Goal: Task Accomplishment & Management: Use online tool/utility

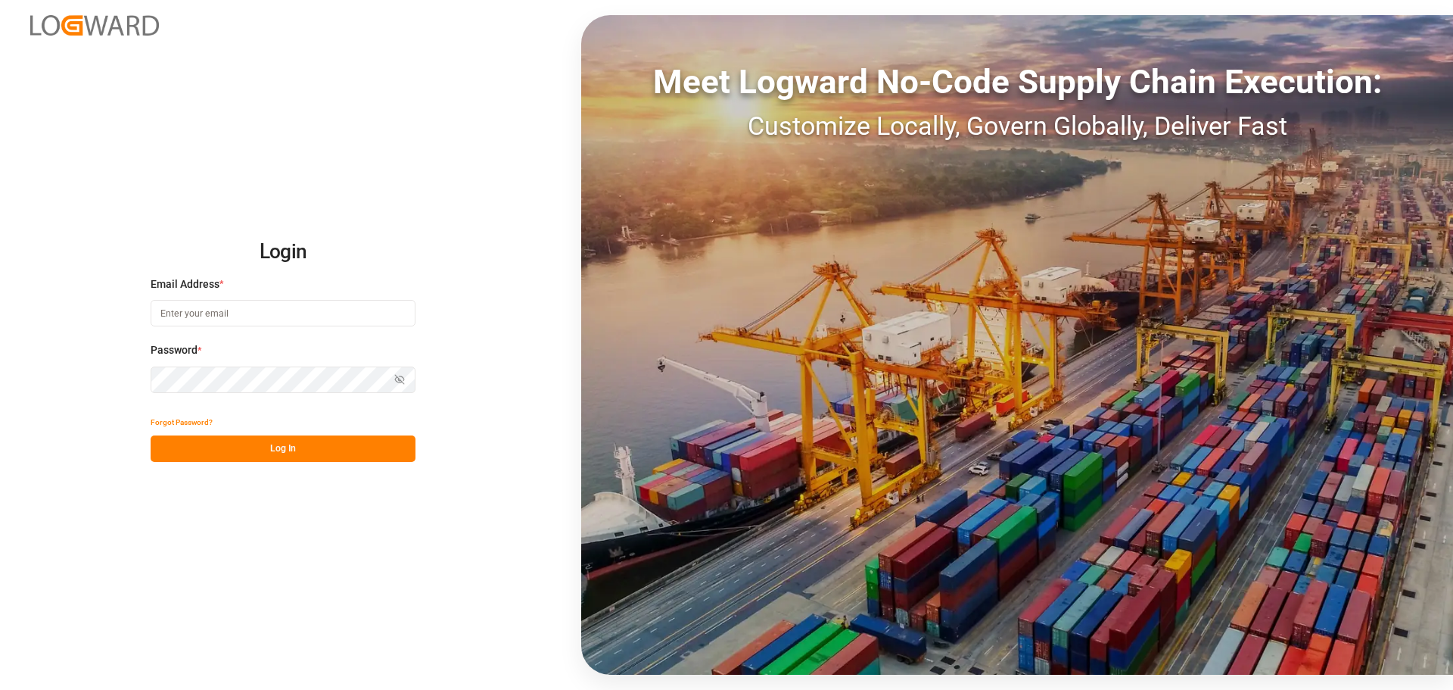
type input "[EMAIL_ADDRESS][PERSON_NAME][DOMAIN_NAME]"
click at [272, 447] on button "Log In" at bounding box center [283, 448] width 265 height 26
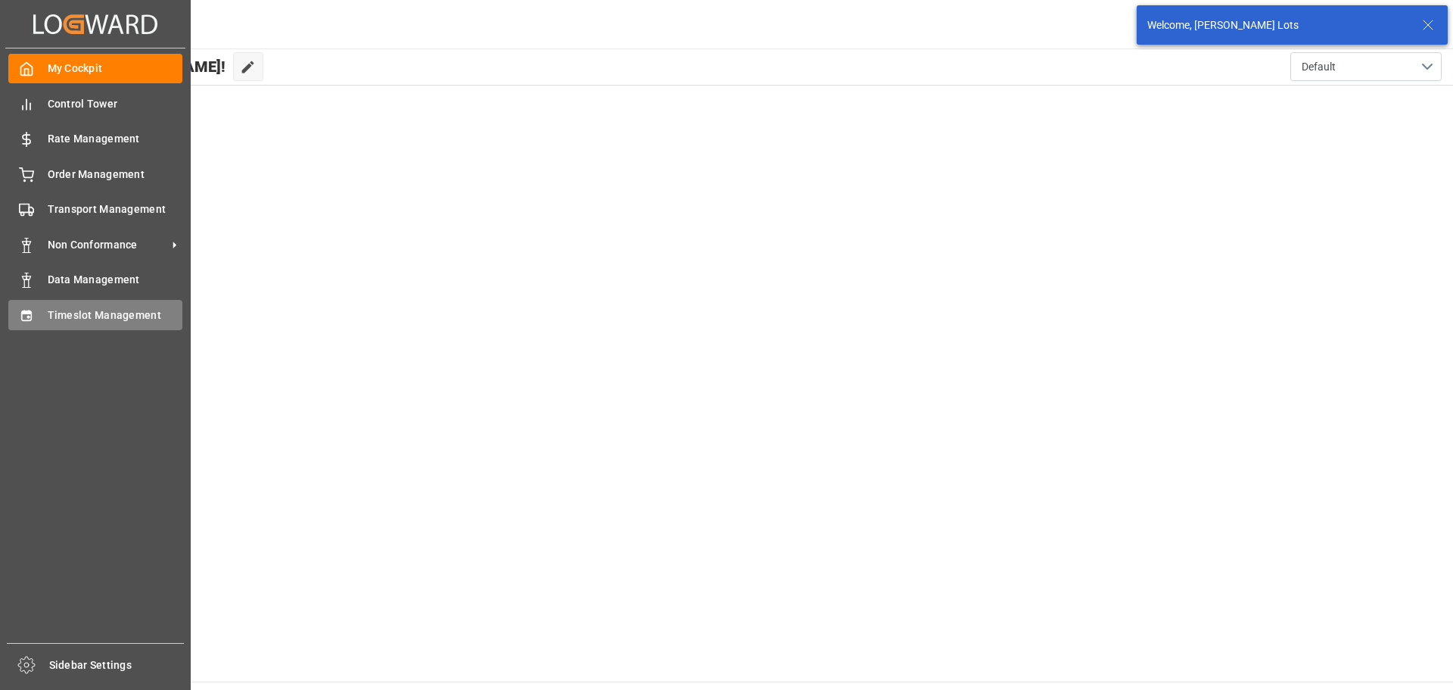
click at [84, 313] on span "Timeslot Management" at bounding box center [115, 315] width 135 height 16
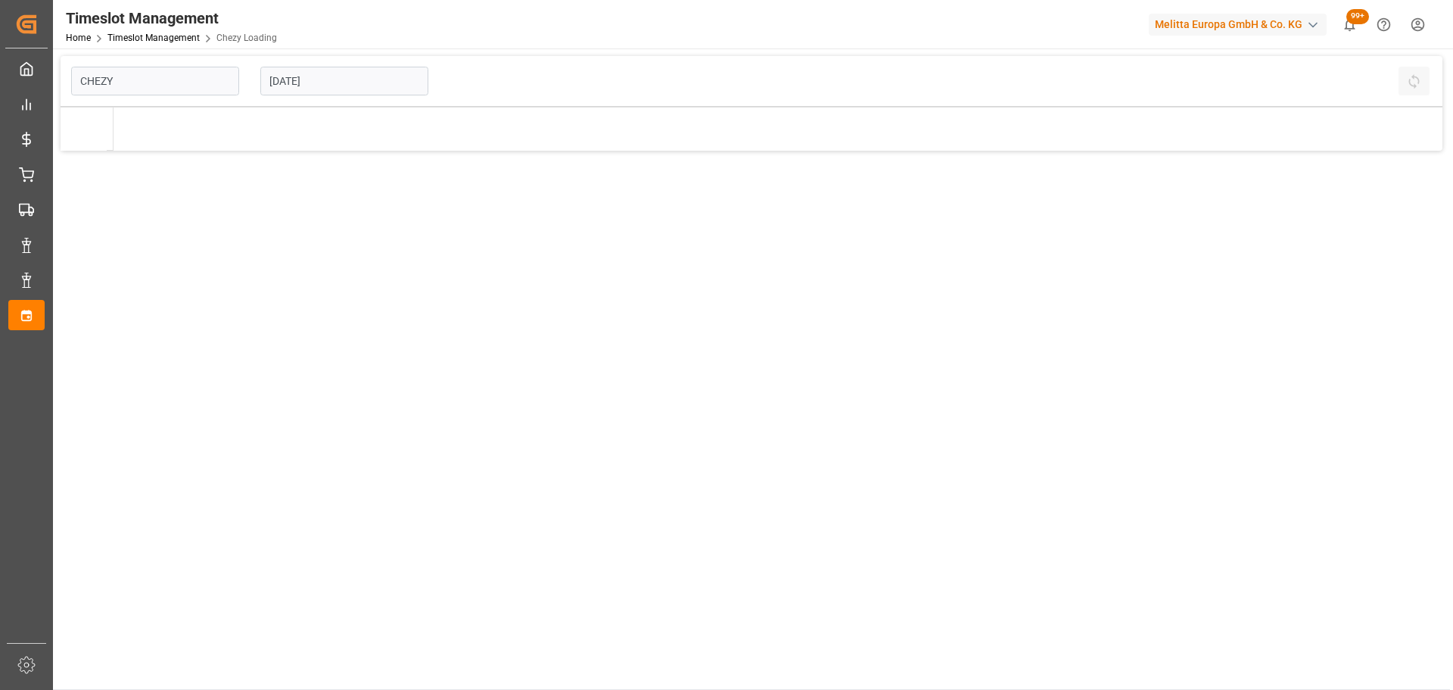
type input "Chezy Loading"
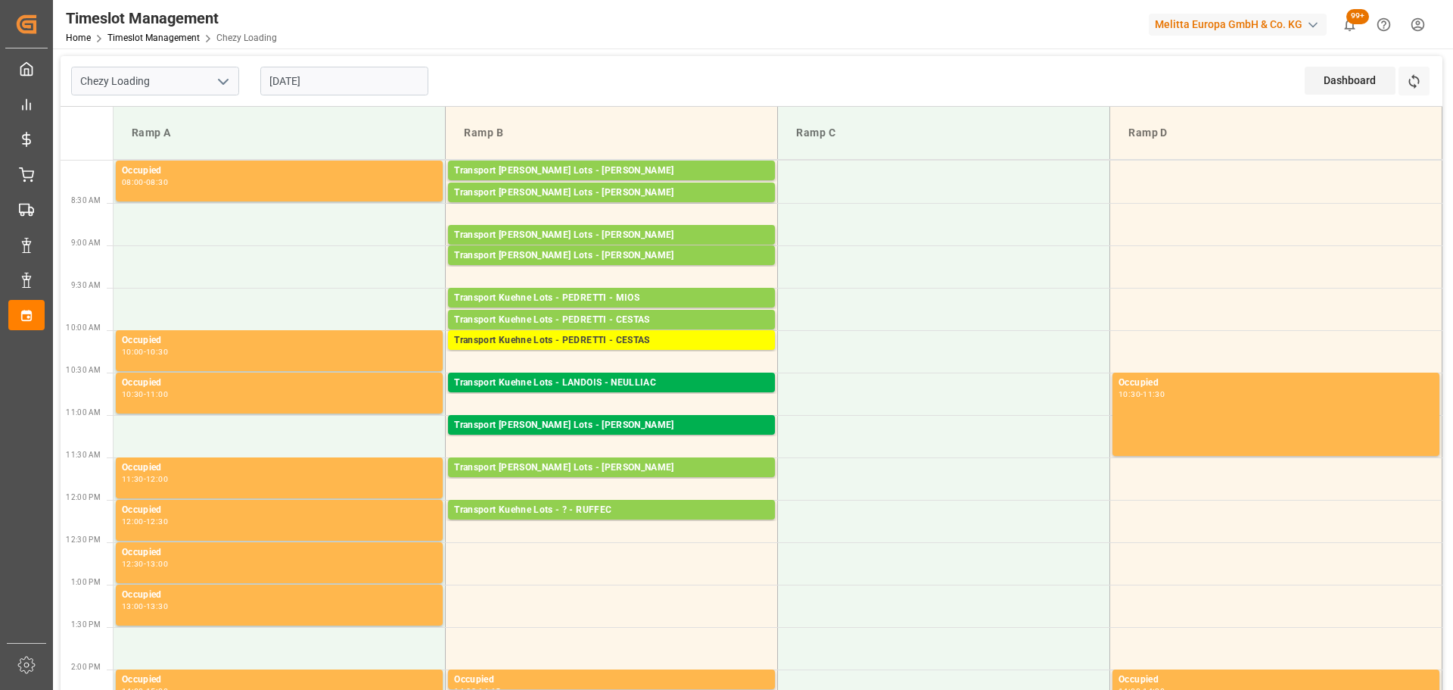
click at [306, 82] on input "[DATE]" at bounding box center [344, 81] width 168 height 29
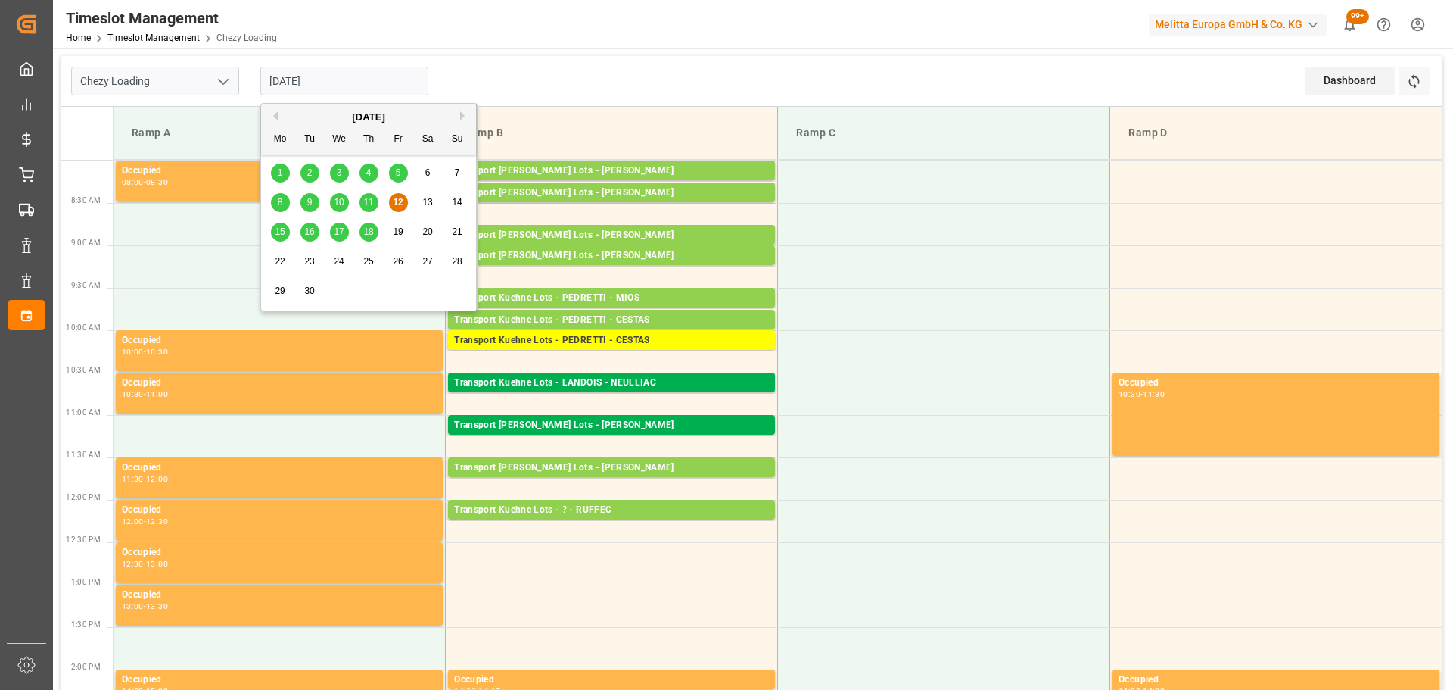
click at [311, 229] on span "16" at bounding box center [309, 231] width 10 height 11
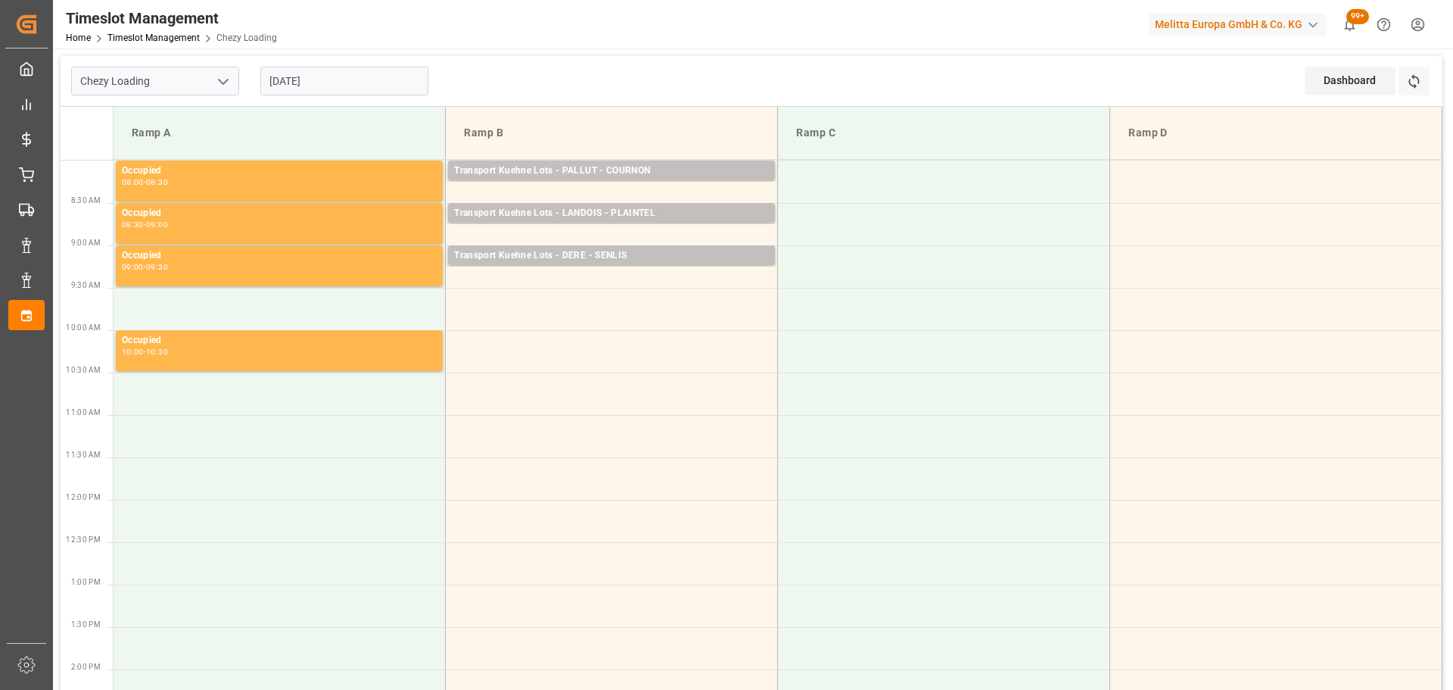
click at [337, 71] on input "[DATE]" at bounding box center [344, 81] width 168 height 29
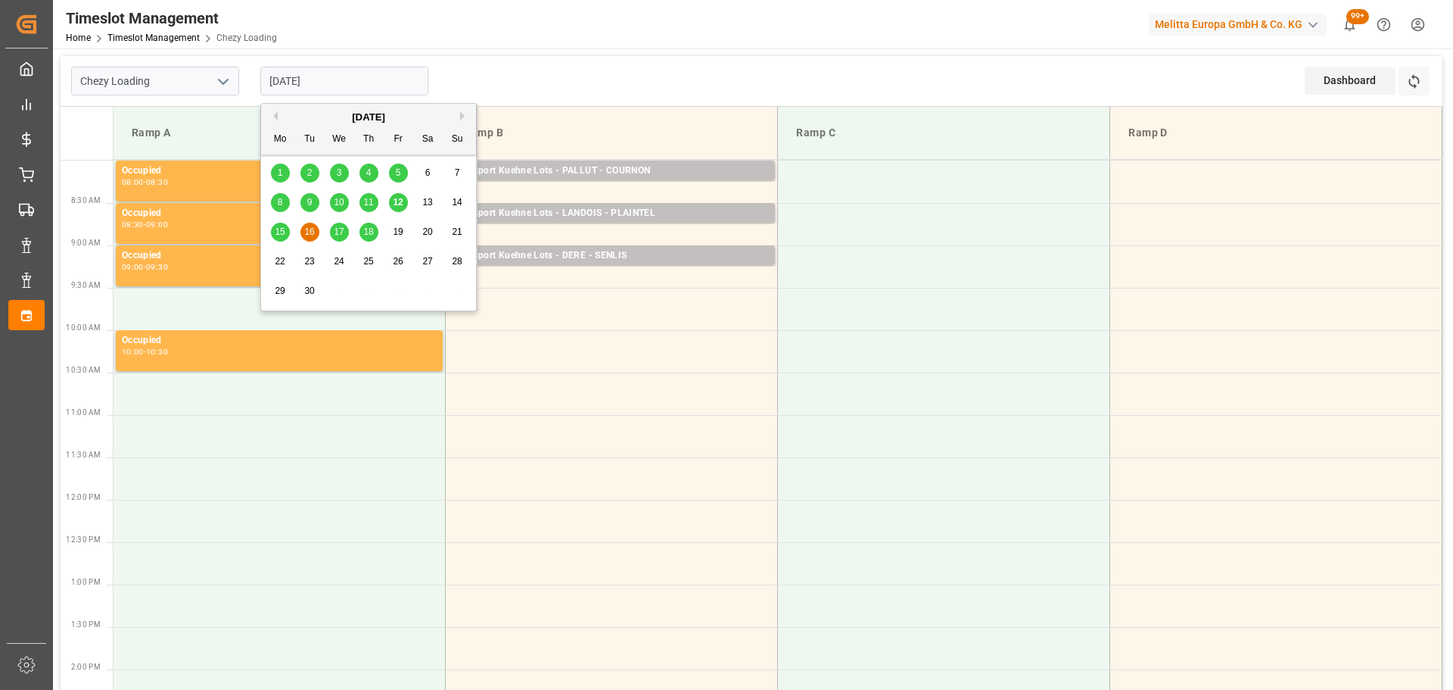
click at [397, 196] on div "12" at bounding box center [398, 203] width 19 height 18
type input "[DATE]"
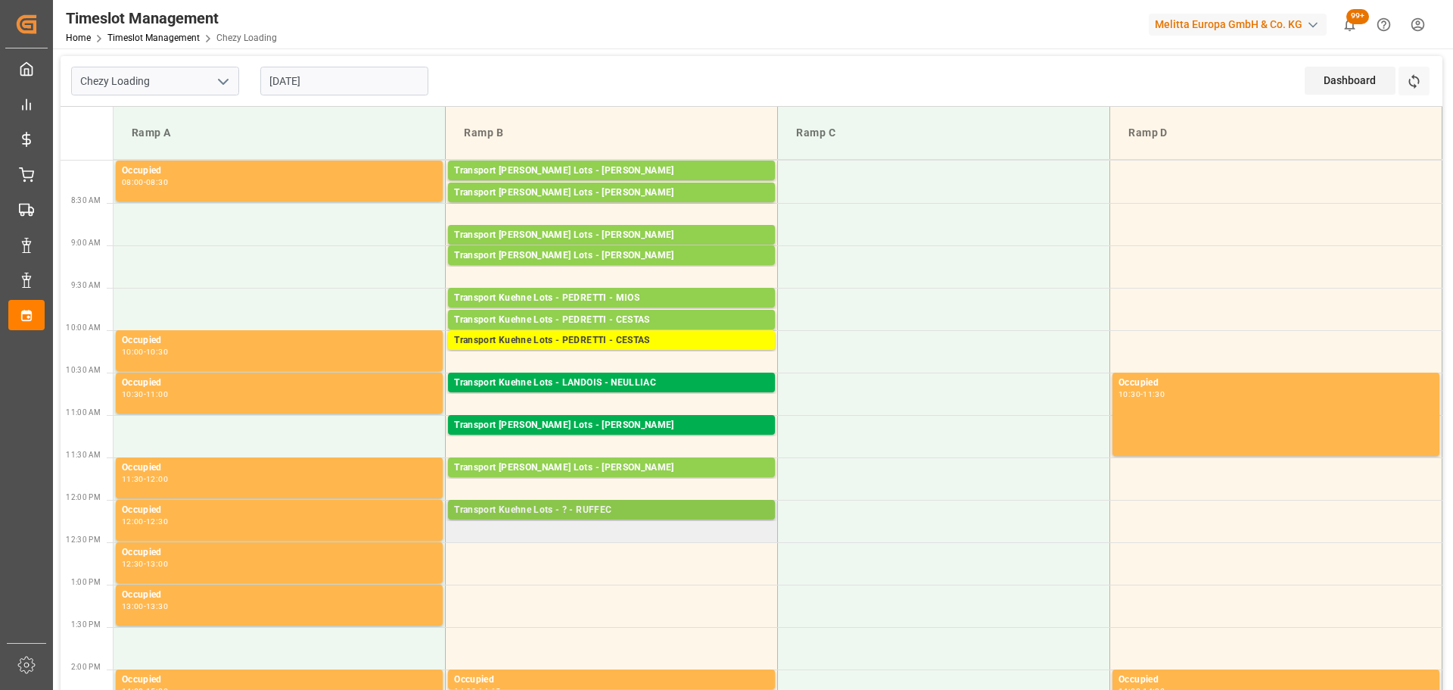
click at [621, 502] on div "Transport [PERSON_NAME] Lots - ? - RUFFEC Pallets: 1,TU: 721,City: [GEOGRAPHIC_…" at bounding box center [611, 510] width 327 height 20
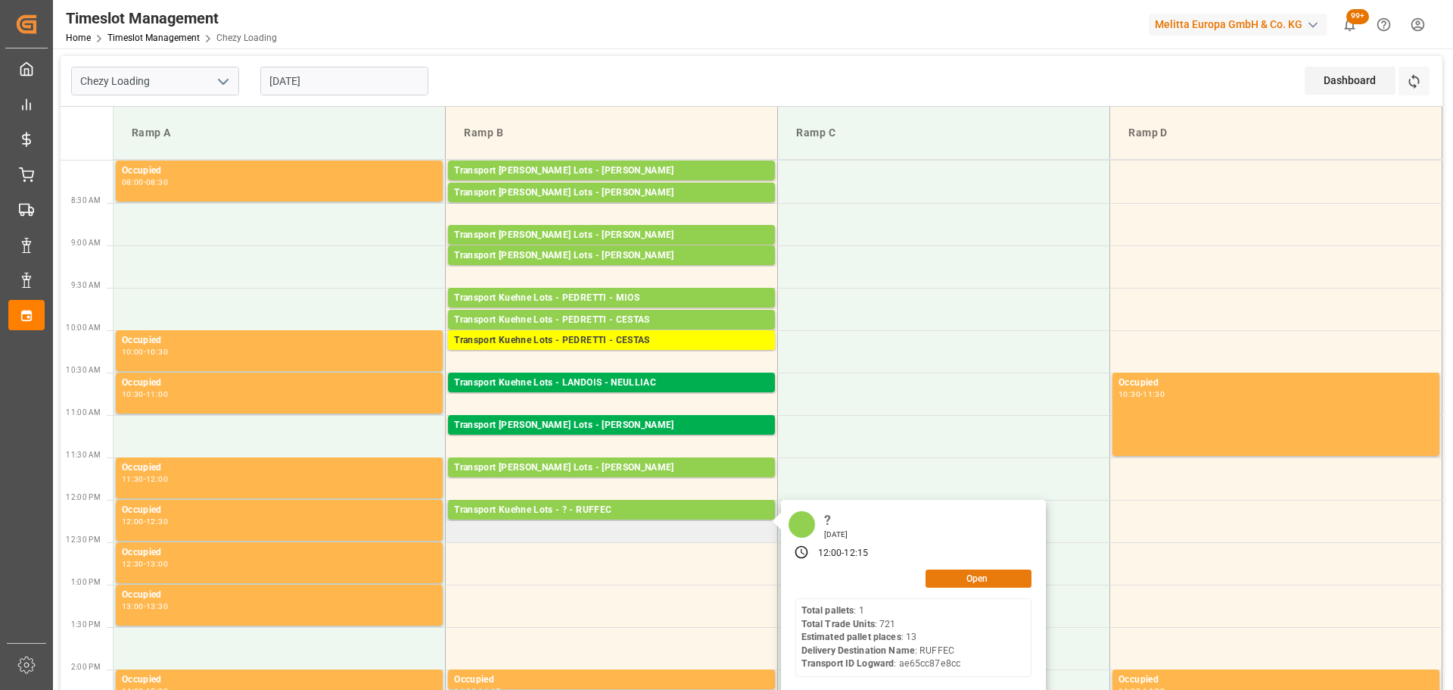
click at [995, 579] on button "Open" at bounding box center [979, 578] width 106 height 18
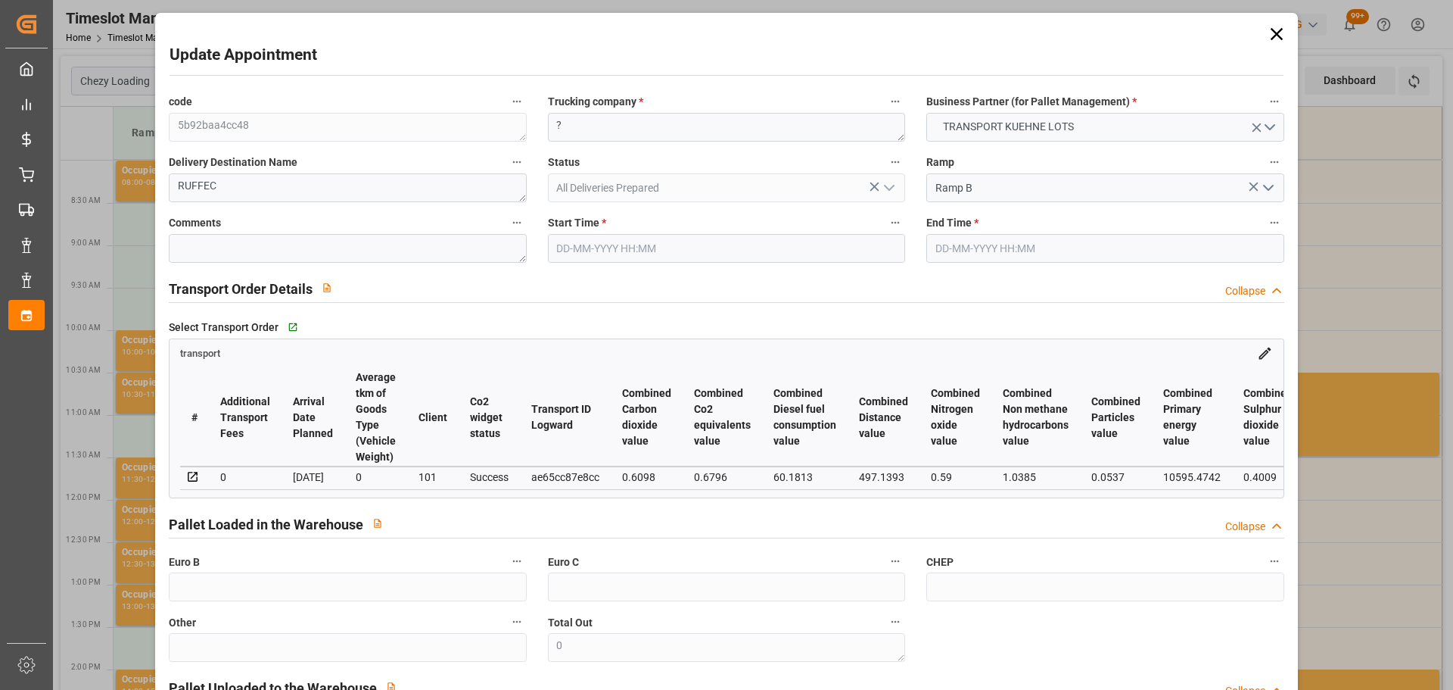
type input "[DATE] 12:00"
type input "[DATE] 12:15"
type input "[DATE] 13:03"
type input "[DATE] 11:27"
type input "[DATE]"
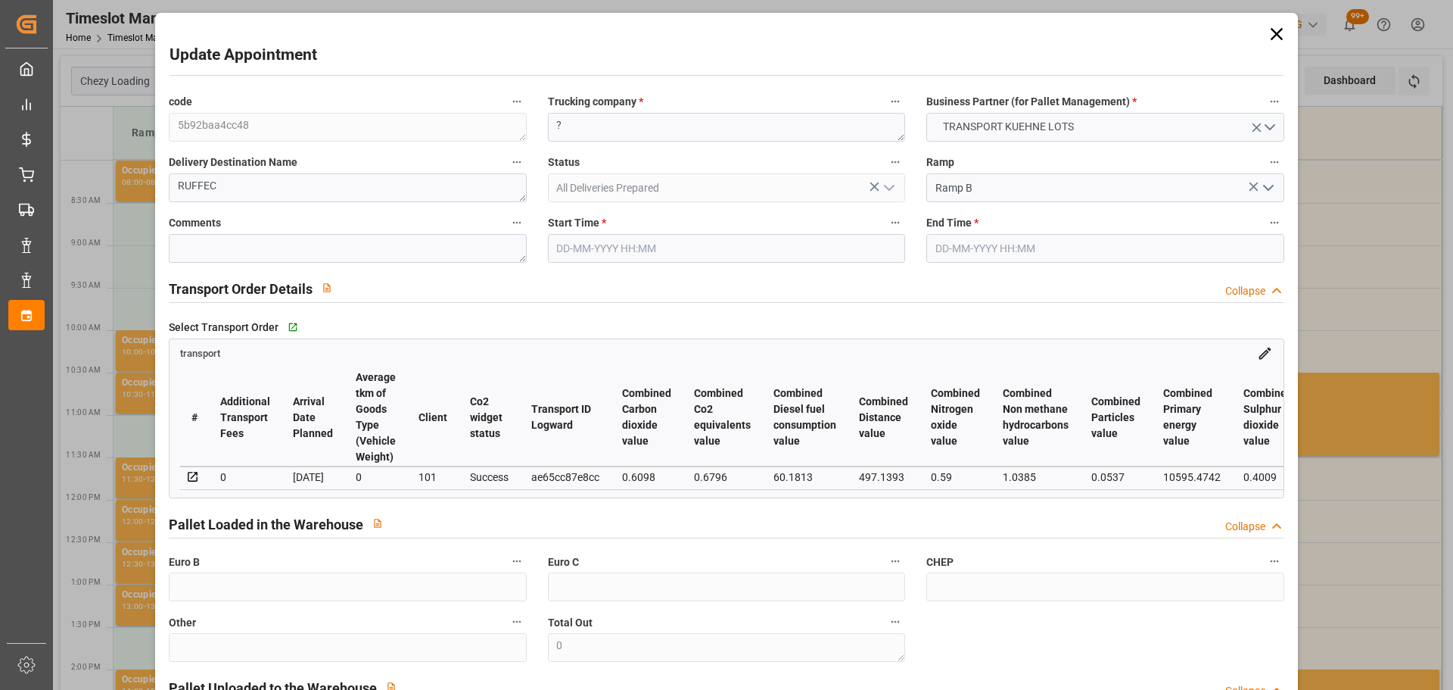
type input "[DATE]"
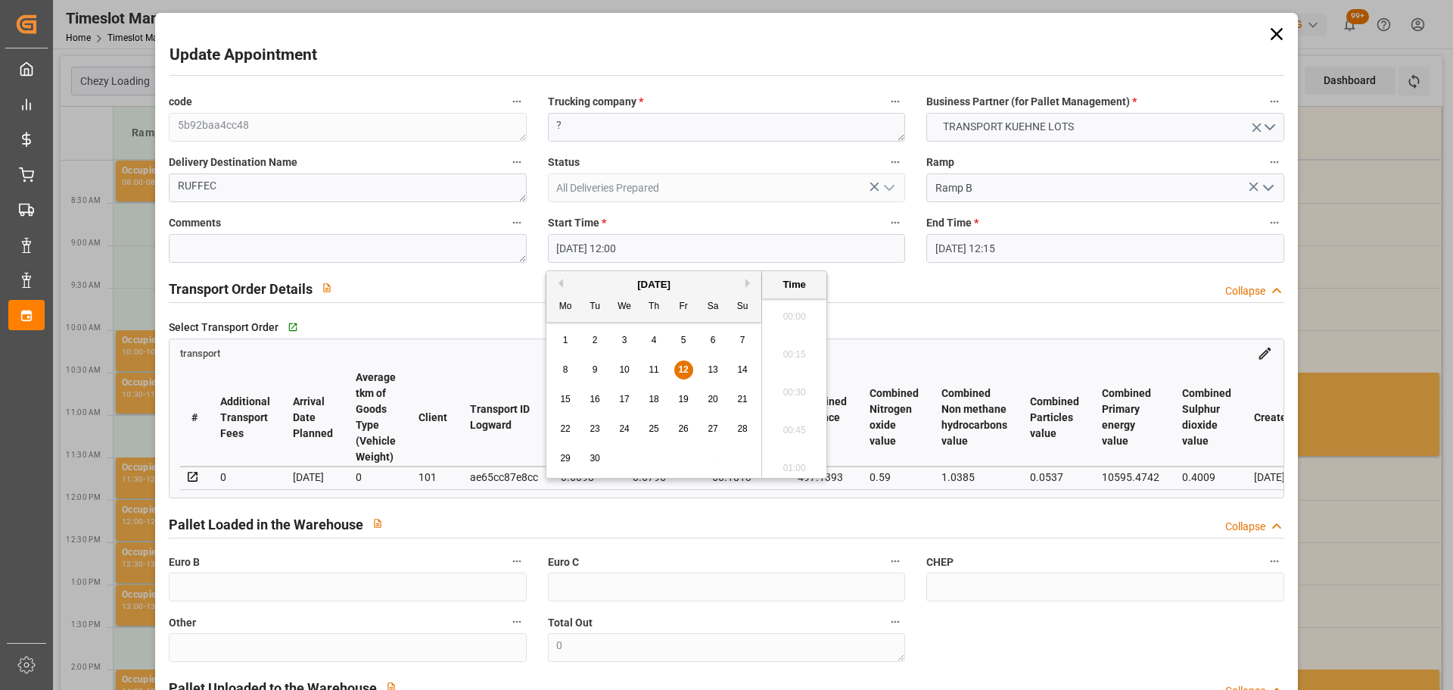
click at [575, 247] on input "[DATE] 12:00" at bounding box center [726, 248] width 357 height 29
click at [597, 394] on span "16" at bounding box center [595, 399] width 10 height 11
drag, startPoint x: 795, startPoint y: 385, endPoint x: 1001, endPoint y: 291, distance: 226.9
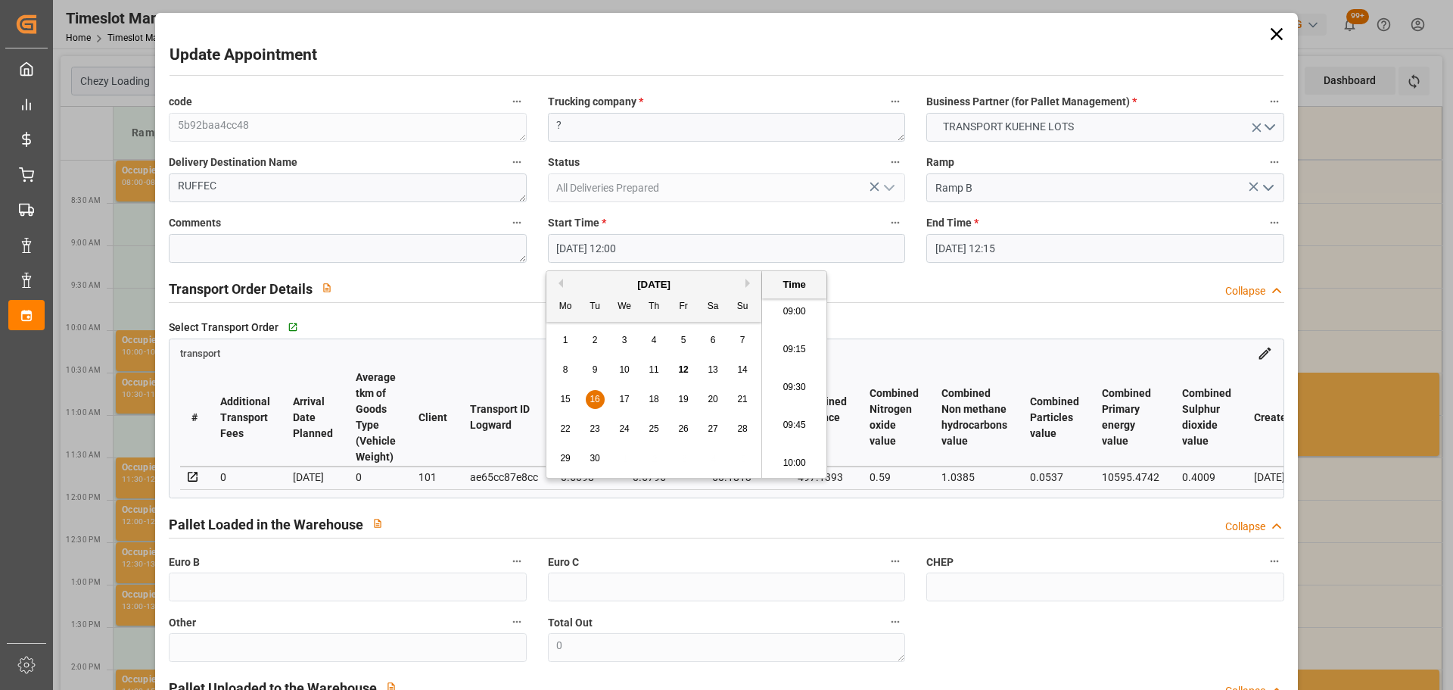
click at [798, 384] on li "09:30" at bounding box center [794, 388] width 64 height 38
type input "[DATE] 09:30"
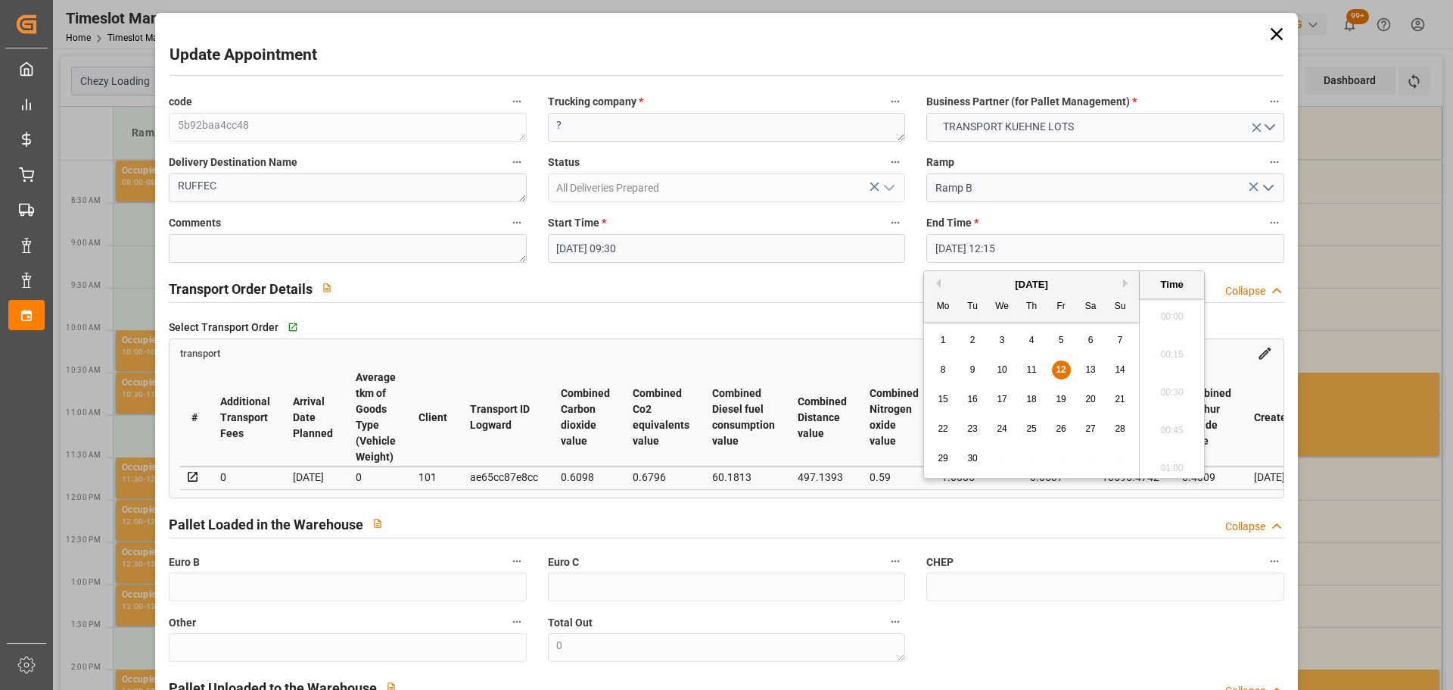
click at [1021, 247] on input "[DATE] 12:15" at bounding box center [1104, 248] width 357 height 29
click at [1054, 368] on div "12" at bounding box center [1061, 370] width 19 height 18
click at [1168, 315] on li "09:45" at bounding box center [1172, 312] width 64 height 38
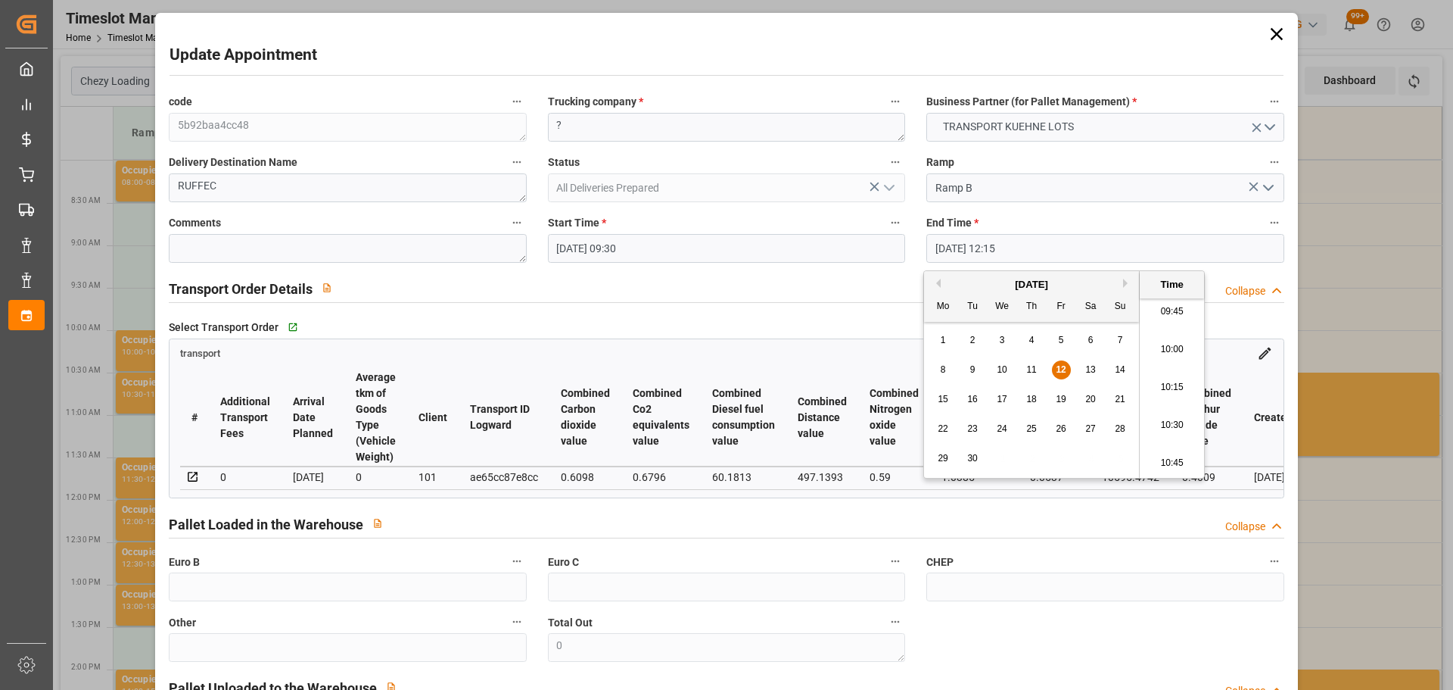
type input "[DATE] 09:45"
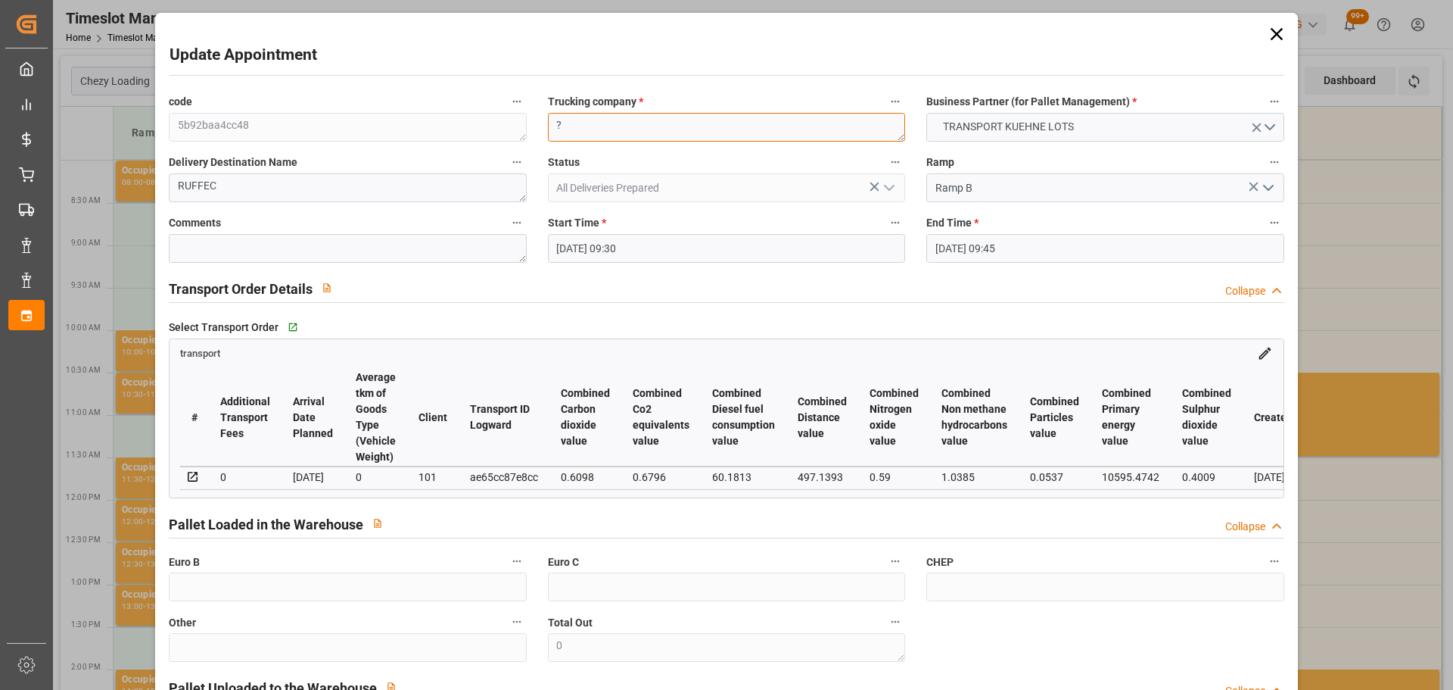
click at [626, 135] on textarea "?" at bounding box center [726, 127] width 357 height 29
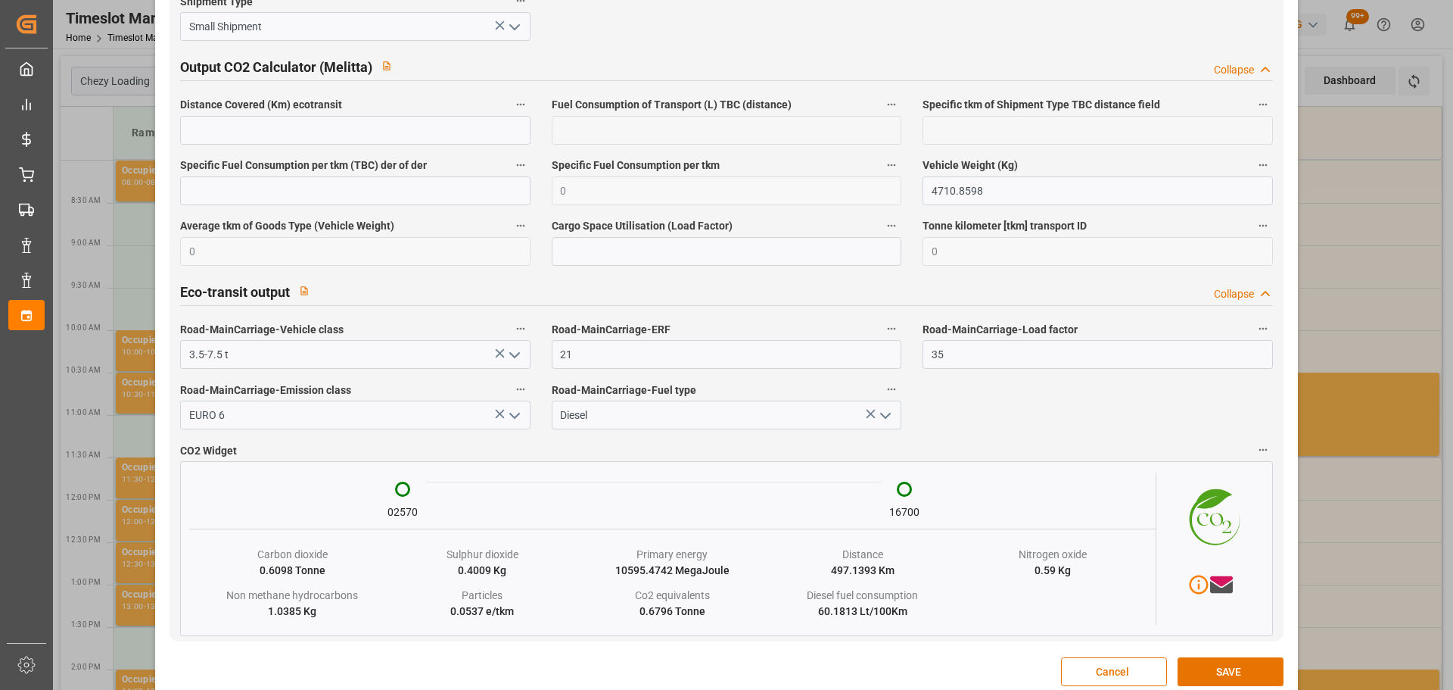
scroll to position [2525, 0]
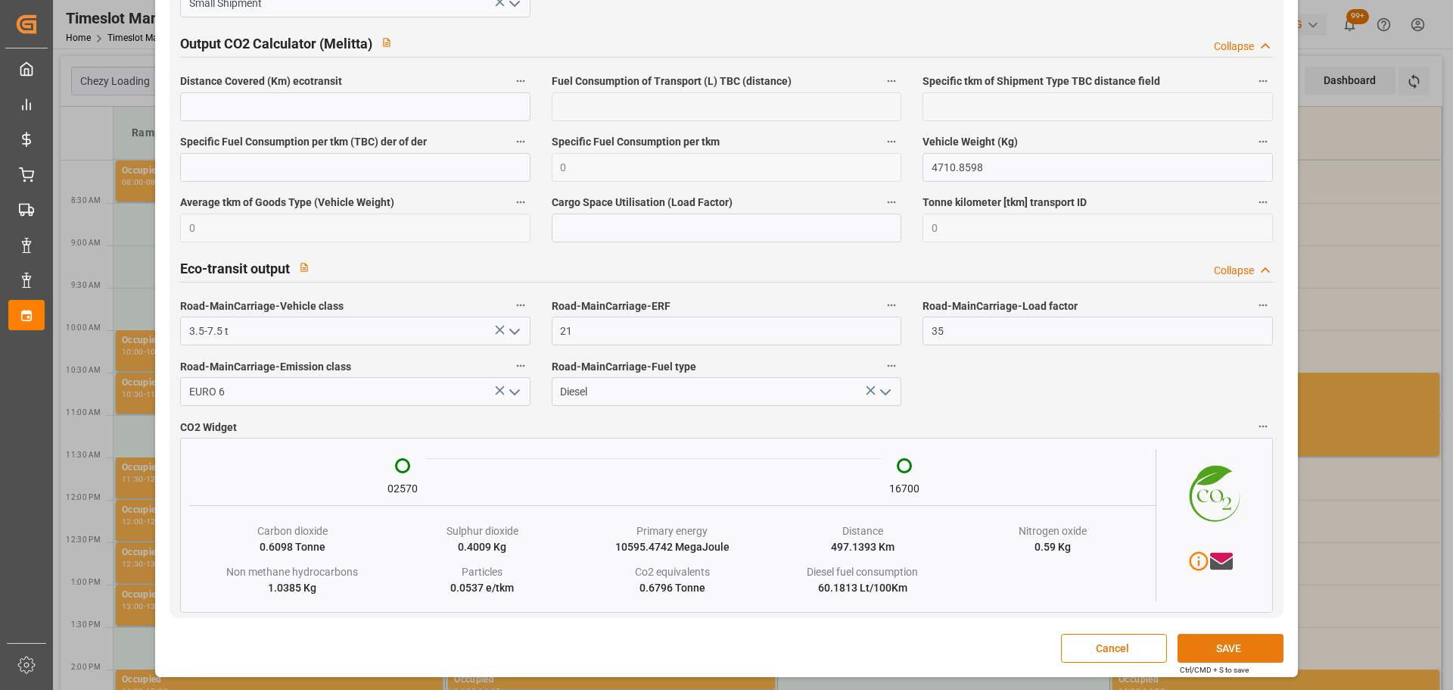
type textarea "[PERSON_NAME]"
click at [1203, 646] on button "SAVE" at bounding box center [1231, 648] width 106 height 29
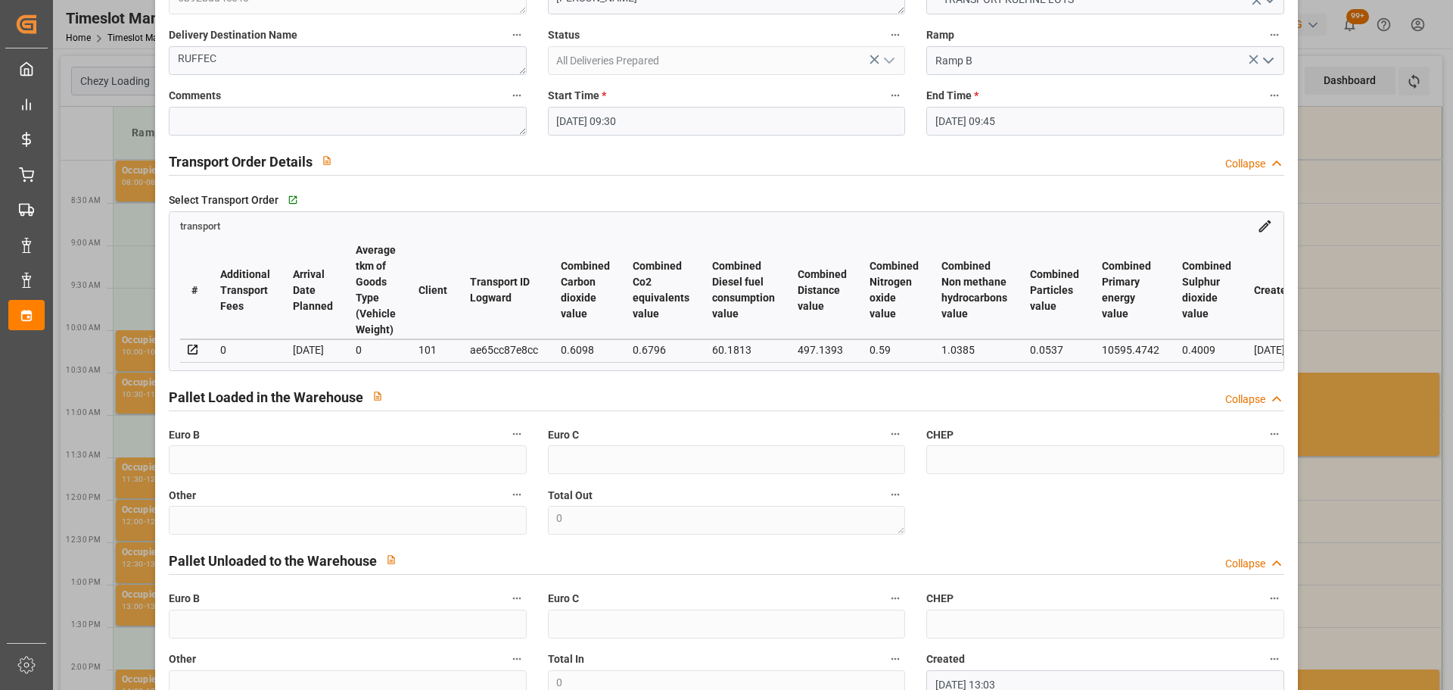
scroll to position [27, 0]
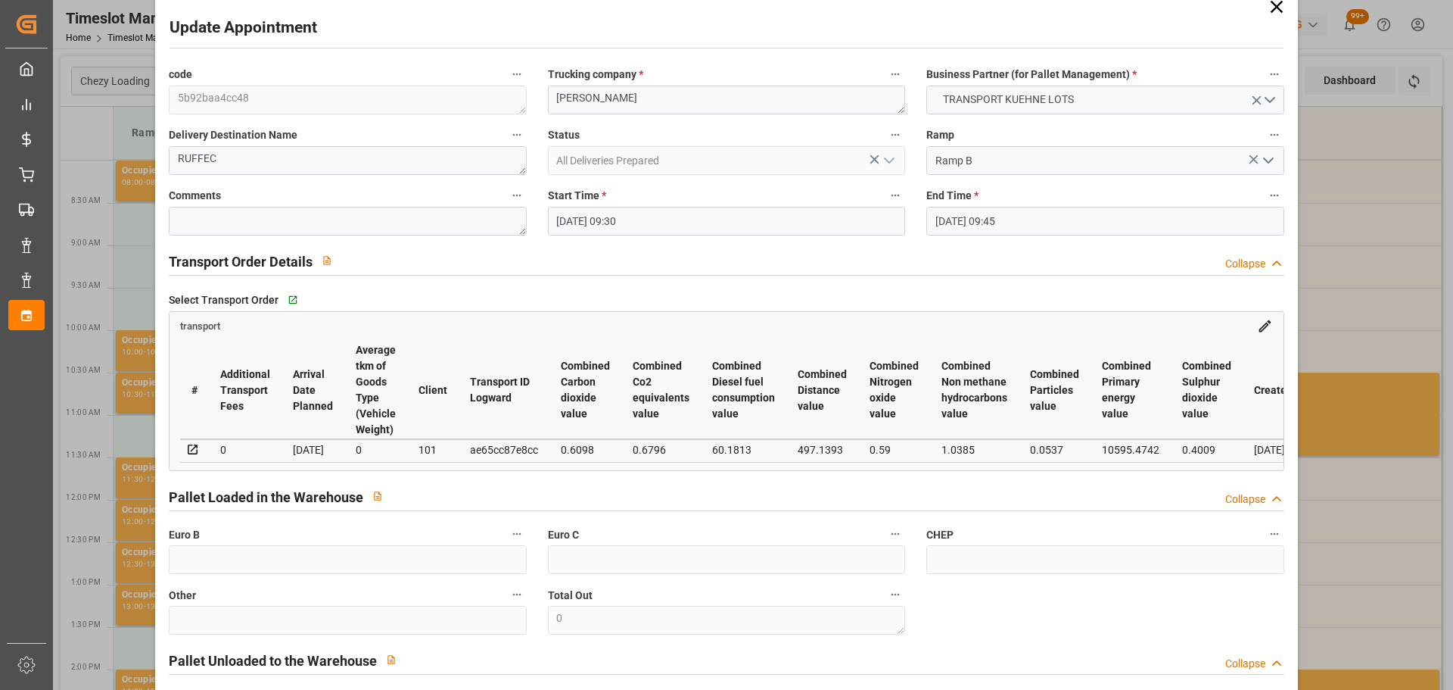
click at [960, 219] on input "[DATE] 09:45" at bounding box center [1104, 221] width 357 height 29
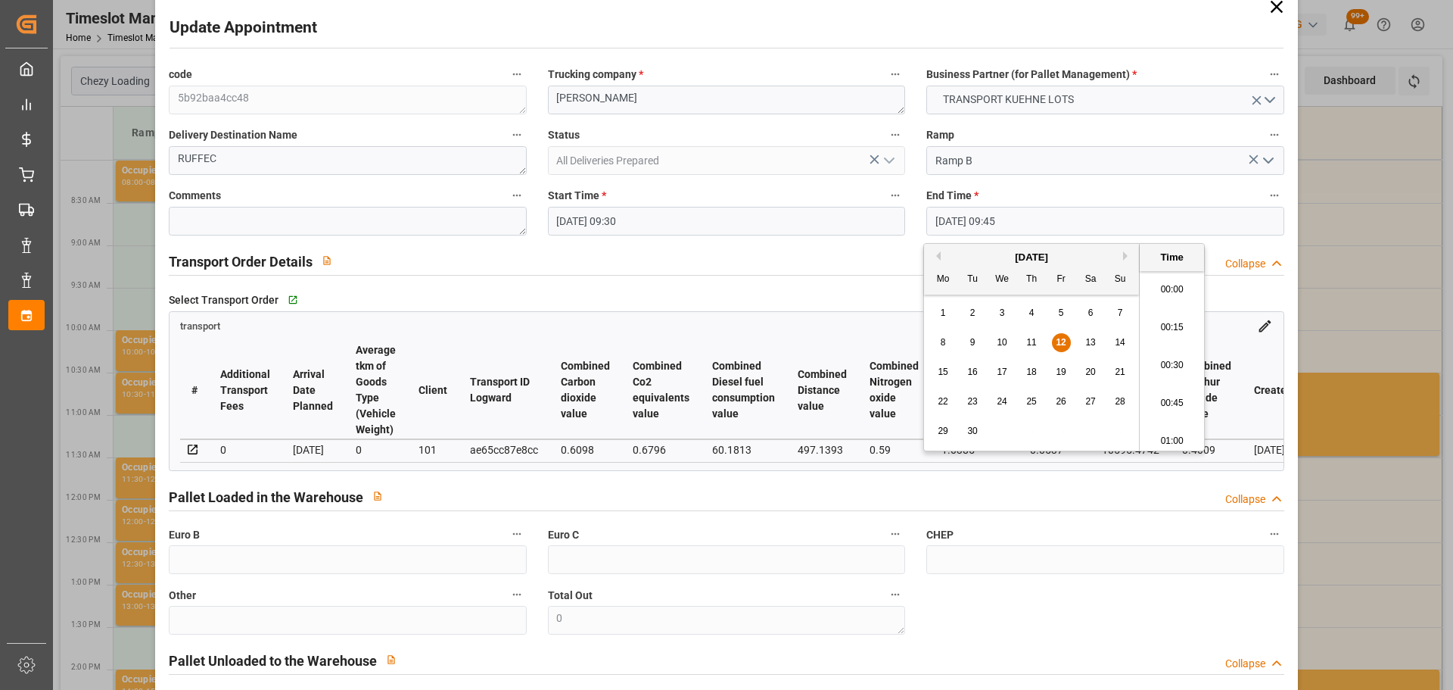
scroll to position [1406, 0]
click at [1060, 344] on span "12" at bounding box center [1061, 342] width 10 height 11
click at [1172, 358] on li "09:45" at bounding box center [1172, 360] width 64 height 38
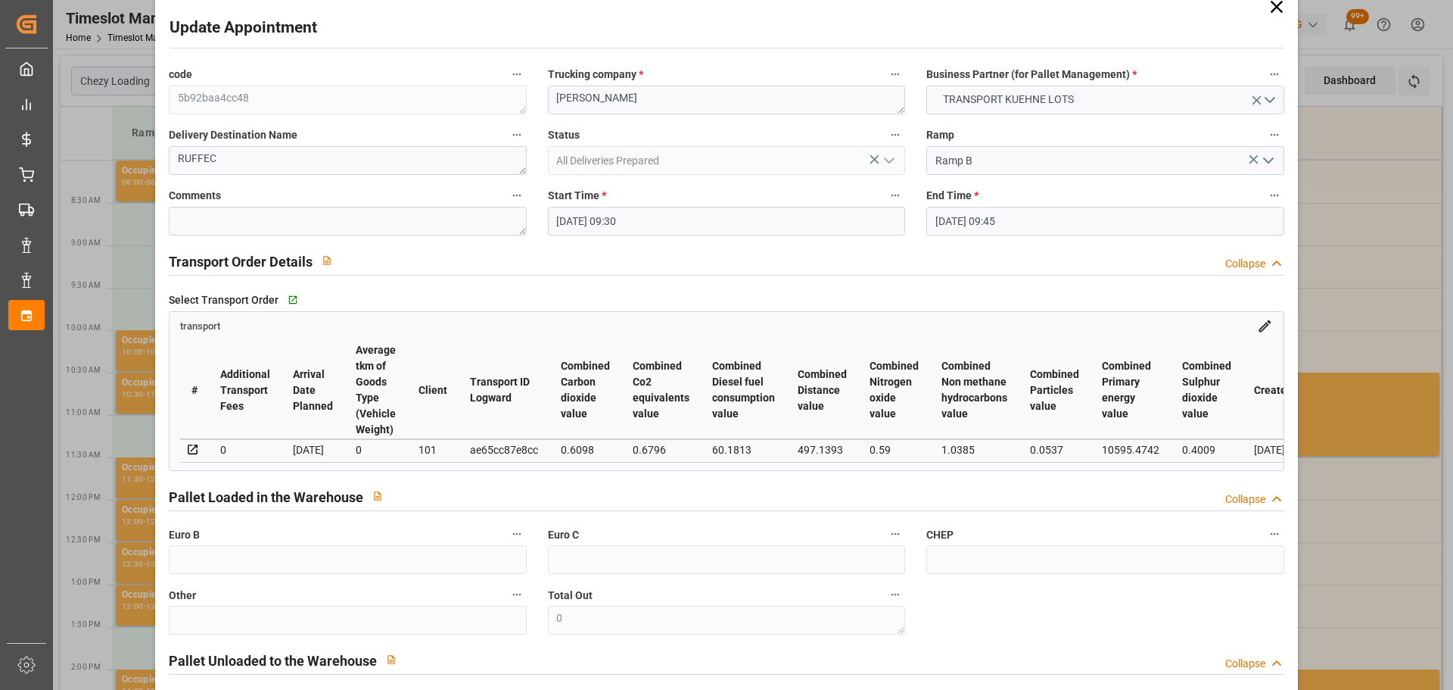
click at [951, 213] on input "[DATE] 09:45" at bounding box center [1104, 221] width 357 height 29
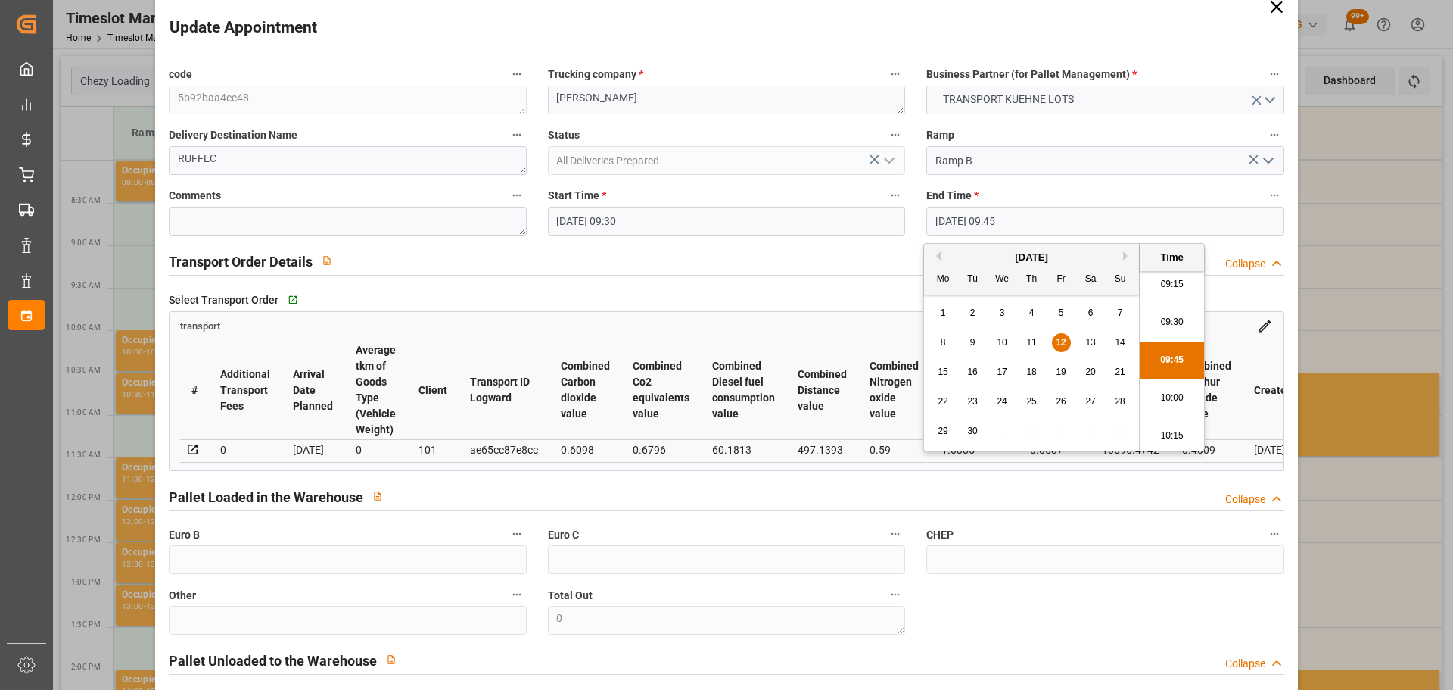
click at [976, 372] on span "16" at bounding box center [972, 371] width 10 height 11
type input "[DATE] 09:45"
click at [1170, 357] on li "09:45" at bounding box center [1172, 360] width 64 height 38
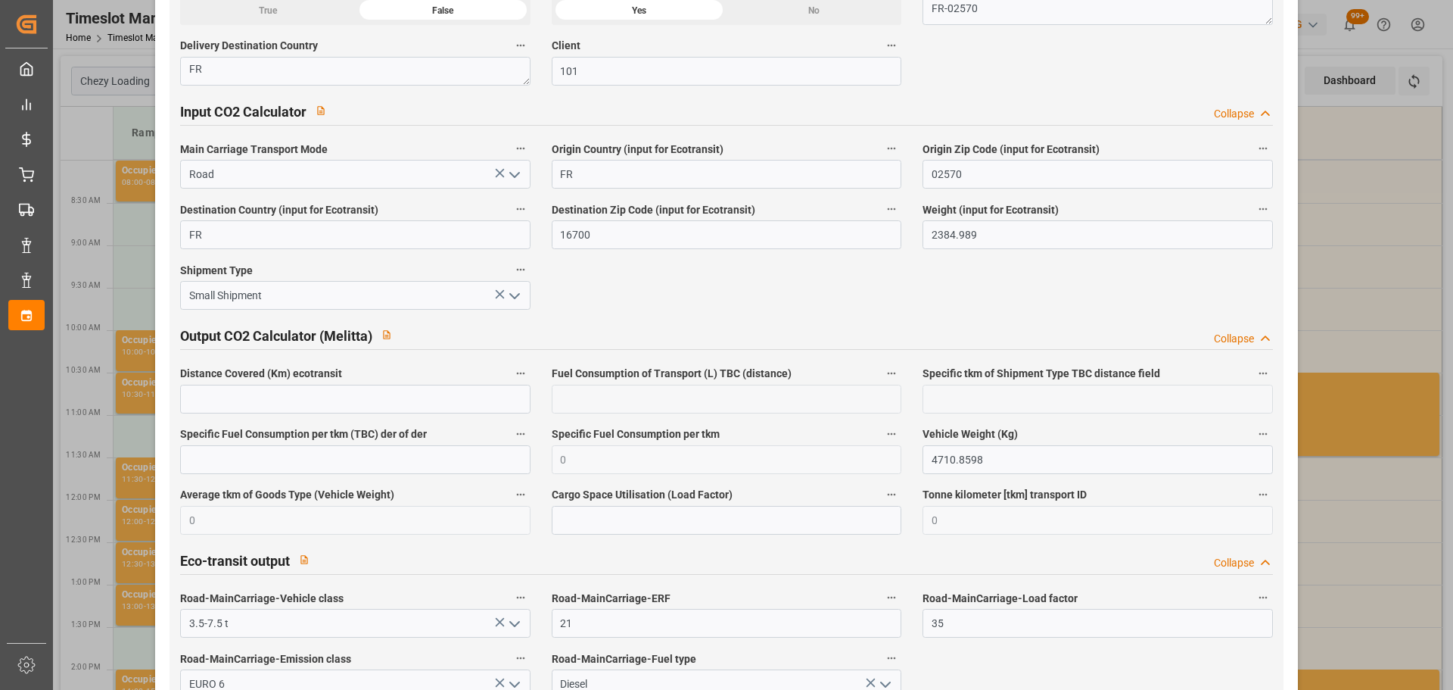
scroll to position [2525, 0]
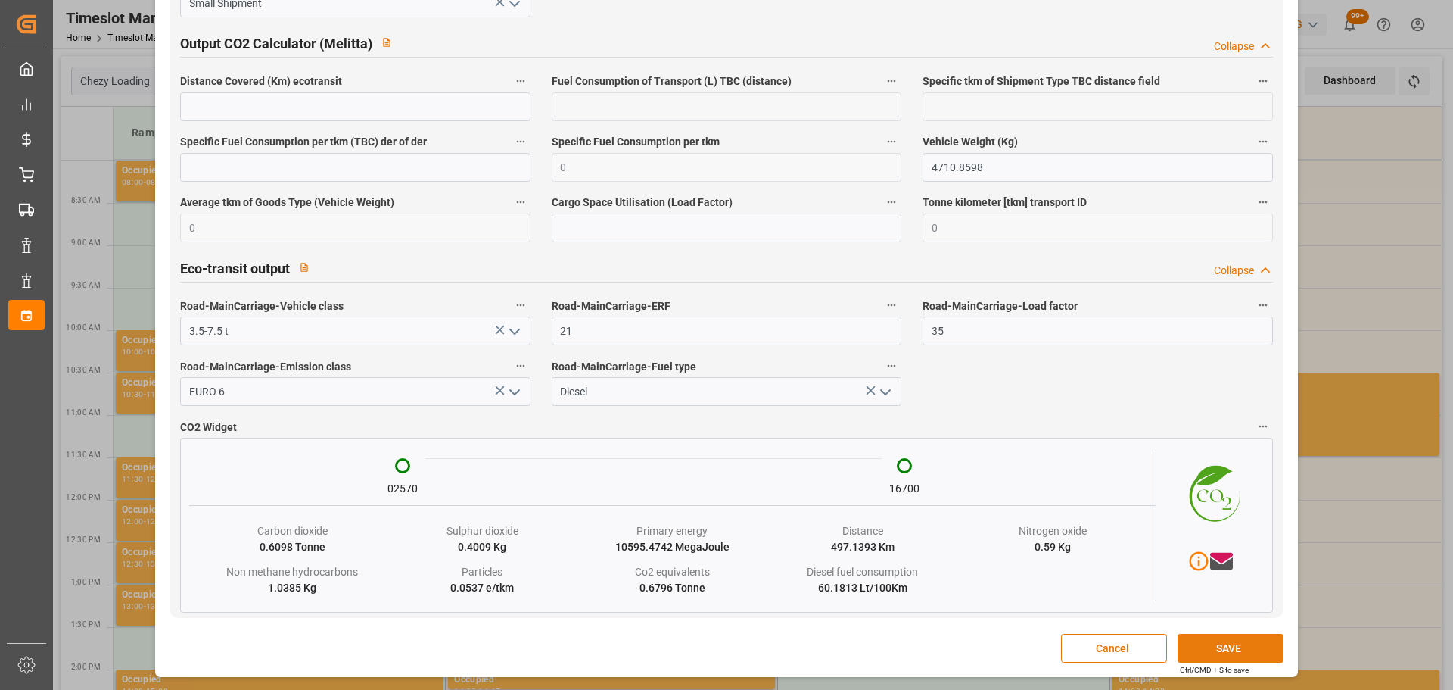
click at [1239, 647] on button "SAVE" at bounding box center [1231, 648] width 106 height 29
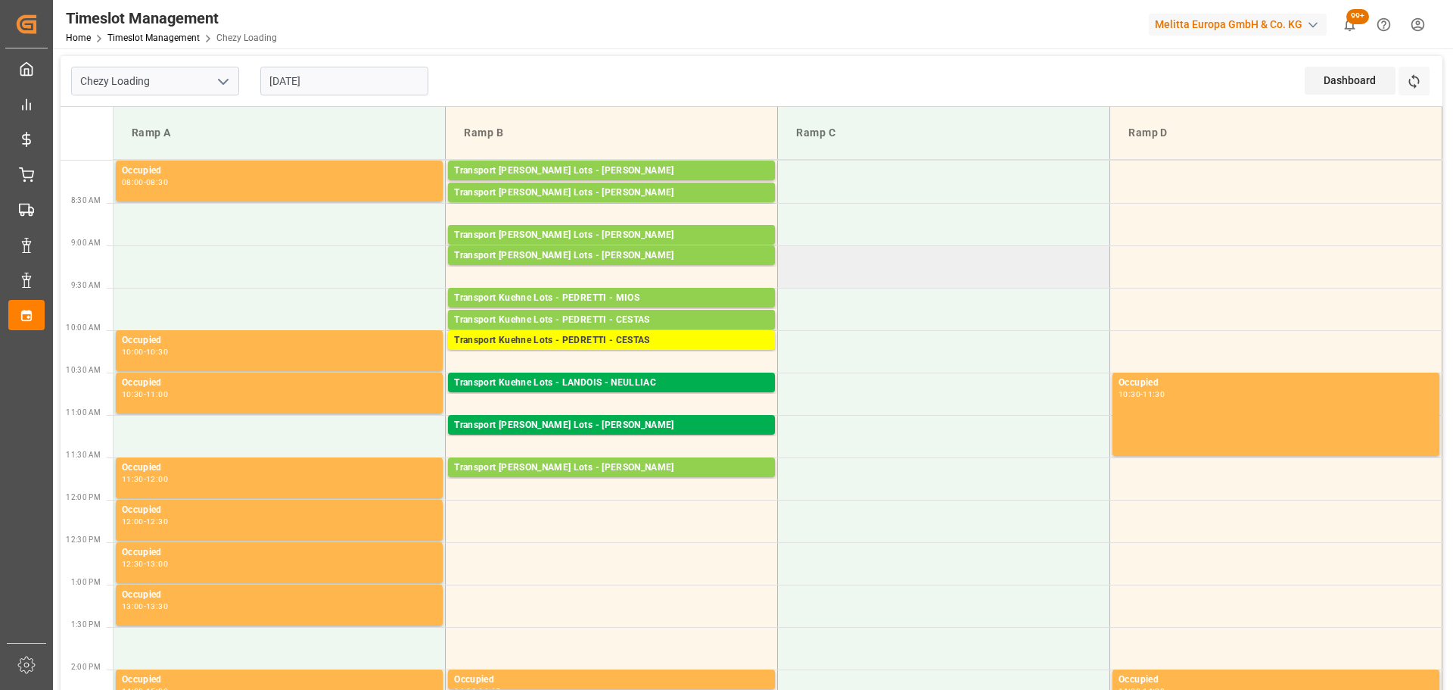
click at [1097, 260] on td at bounding box center [944, 266] width 332 height 42
